Goal: Task Accomplishment & Management: Manage account settings

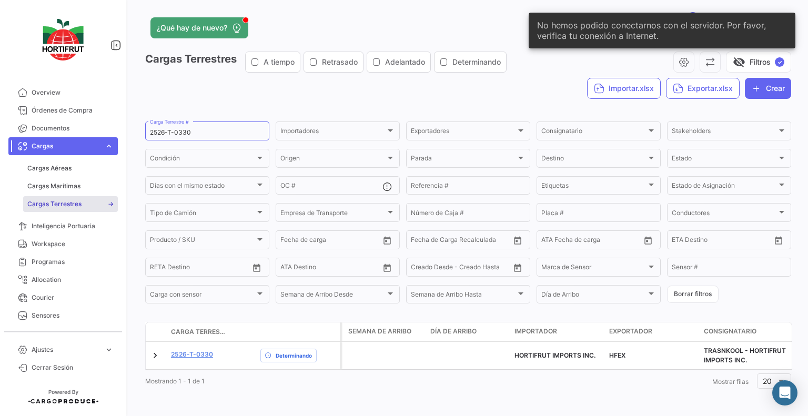
click at [212, 132] on input "2526-T-0330" at bounding box center [207, 132] width 115 height 7
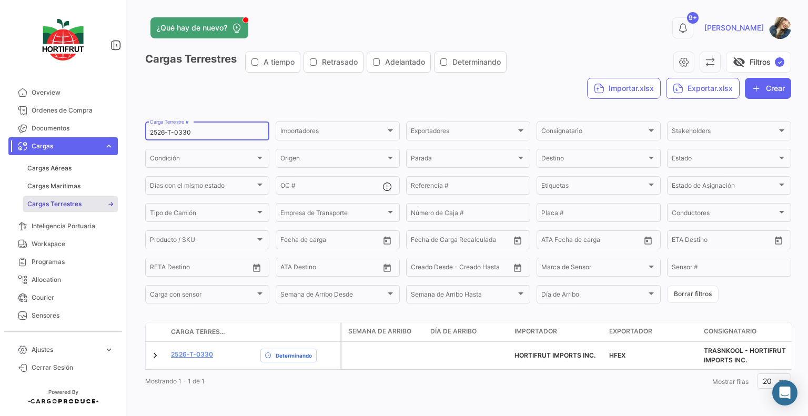
paste input "289"
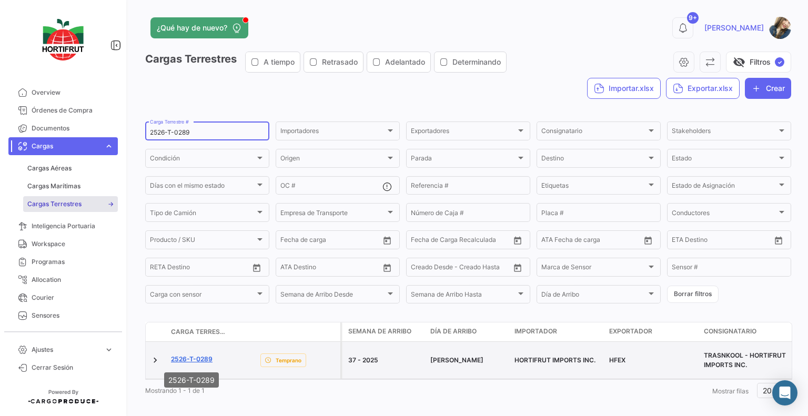
type input "2526-T-0289"
click at [208, 364] on link "2526-T-0289" at bounding box center [192, 359] width 42 height 9
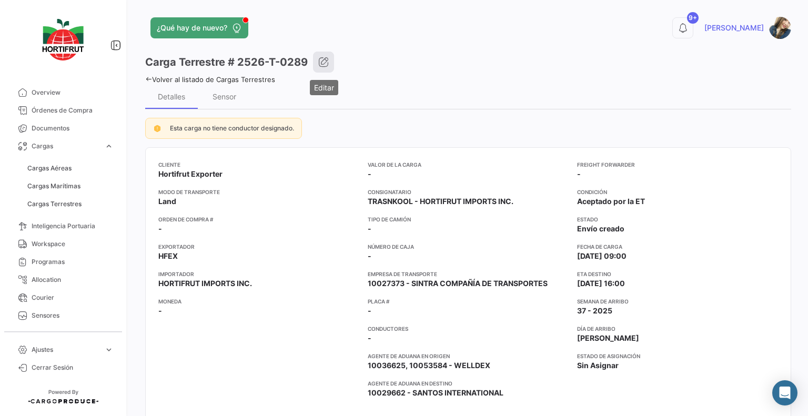
click at [327, 58] on icon "button" at bounding box center [323, 62] width 11 height 11
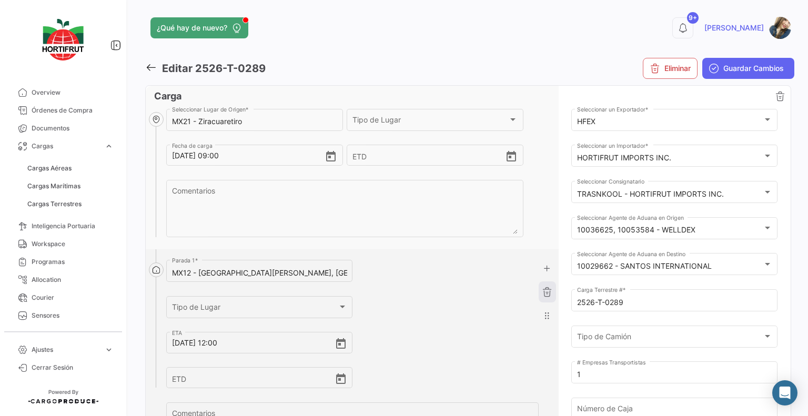
click at [543, 297] on button "button" at bounding box center [547, 292] width 17 height 21
click at [218, 342] on input "[DATE] 17:30" at bounding box center [253, 343] width 163 height 37
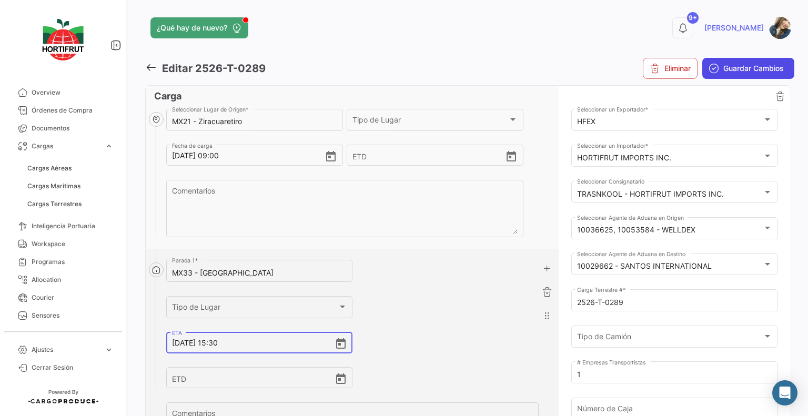
type input "[DATE] 15:30"
click at [751, 69] on span "Guardar Cambios" at bounding box center [754, 68] width 61 height 11
